Goal: Find contact information

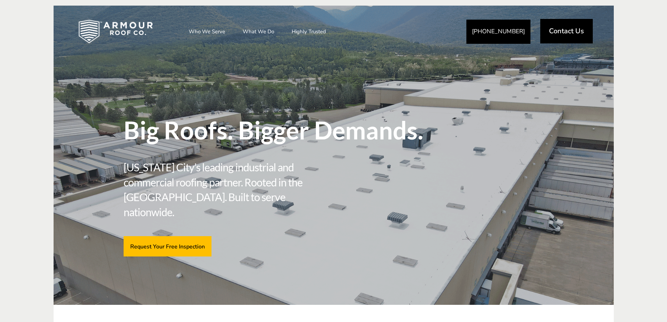
click at [560, 33] on span "Contact Us" at bounding box center [566, 31] width 35 height 7
